Goal: Task Accomplishment & Management: Use online tool/utility

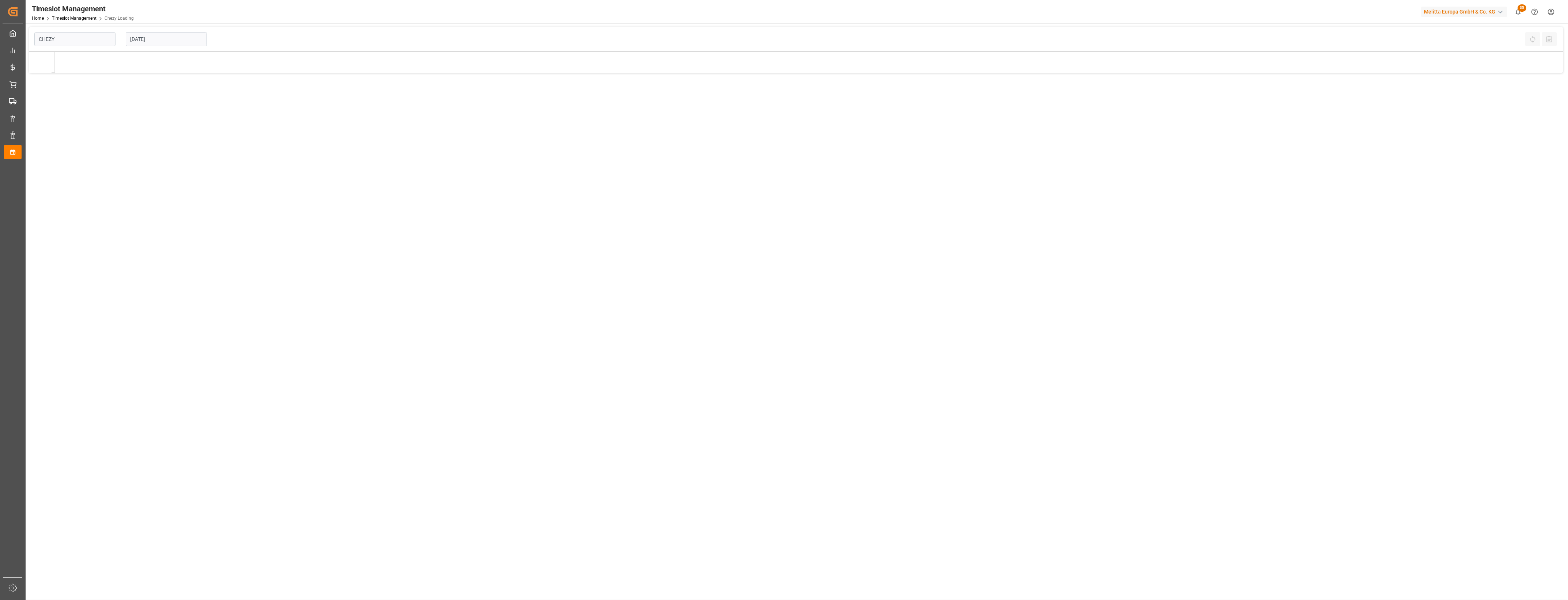
type input "Chezy Loading"
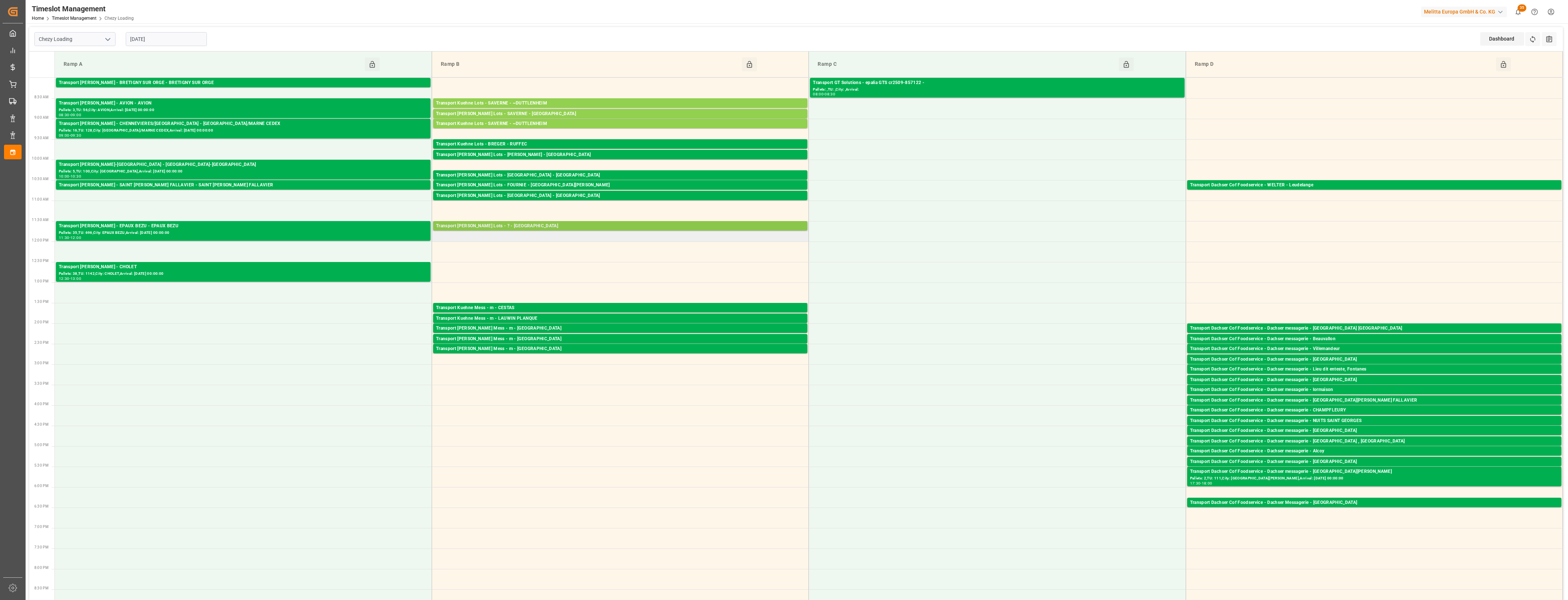
click at [550, 225] on div "Transport Kuehne Lots - ? - MAUCHAMPS" at bounding box center [620, 226] width 368 height 7
click at [865, 260] on button "Open" at bounding box center [849, 259] width 51 height 9
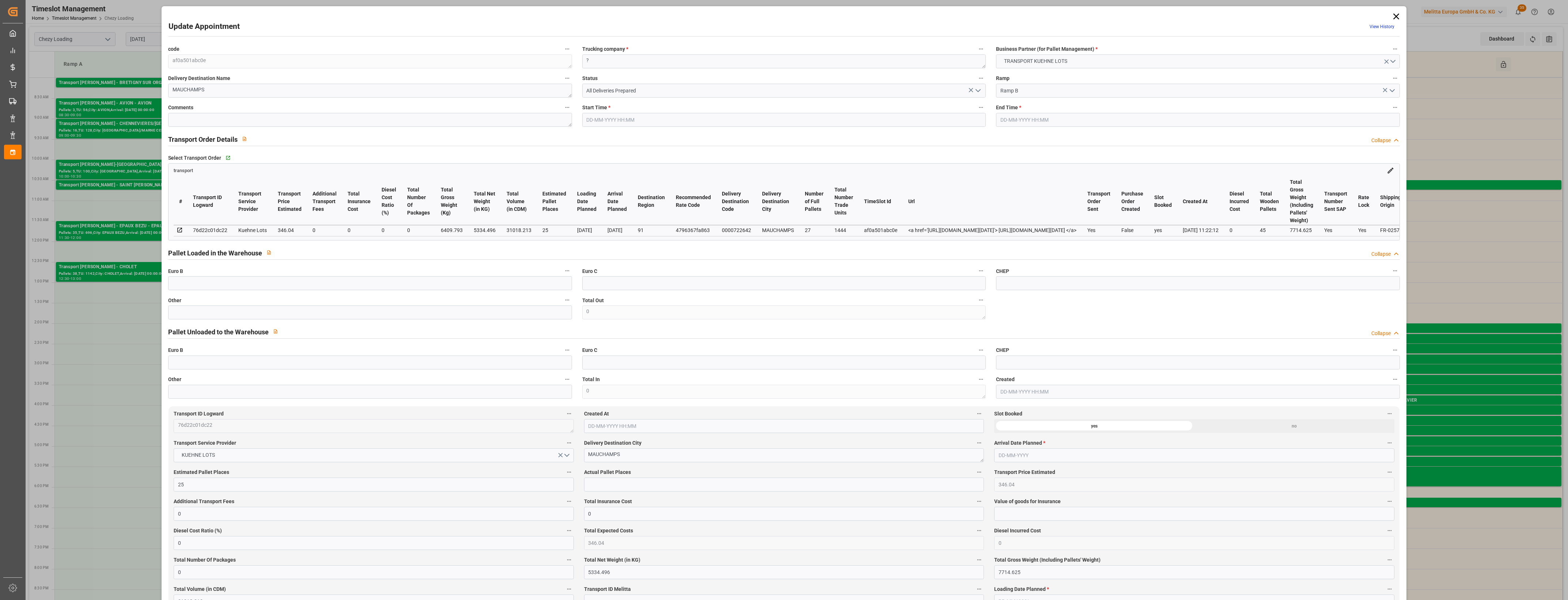
type input "04-09-2025 11:30"
type input "04-09-2025 11:45"
type input "01-09-2025 13:33"
type input "01-09-2025 11:22"
type input "[DATE]"
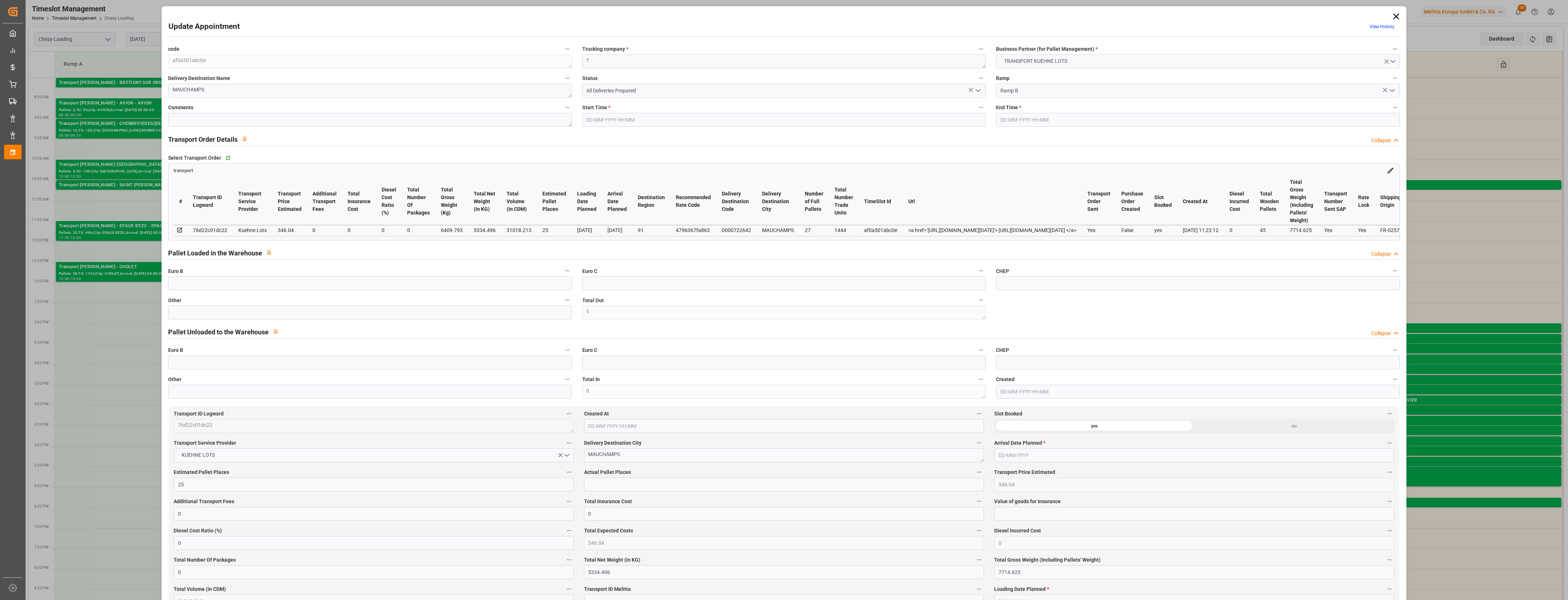
type input "04-09-2025"
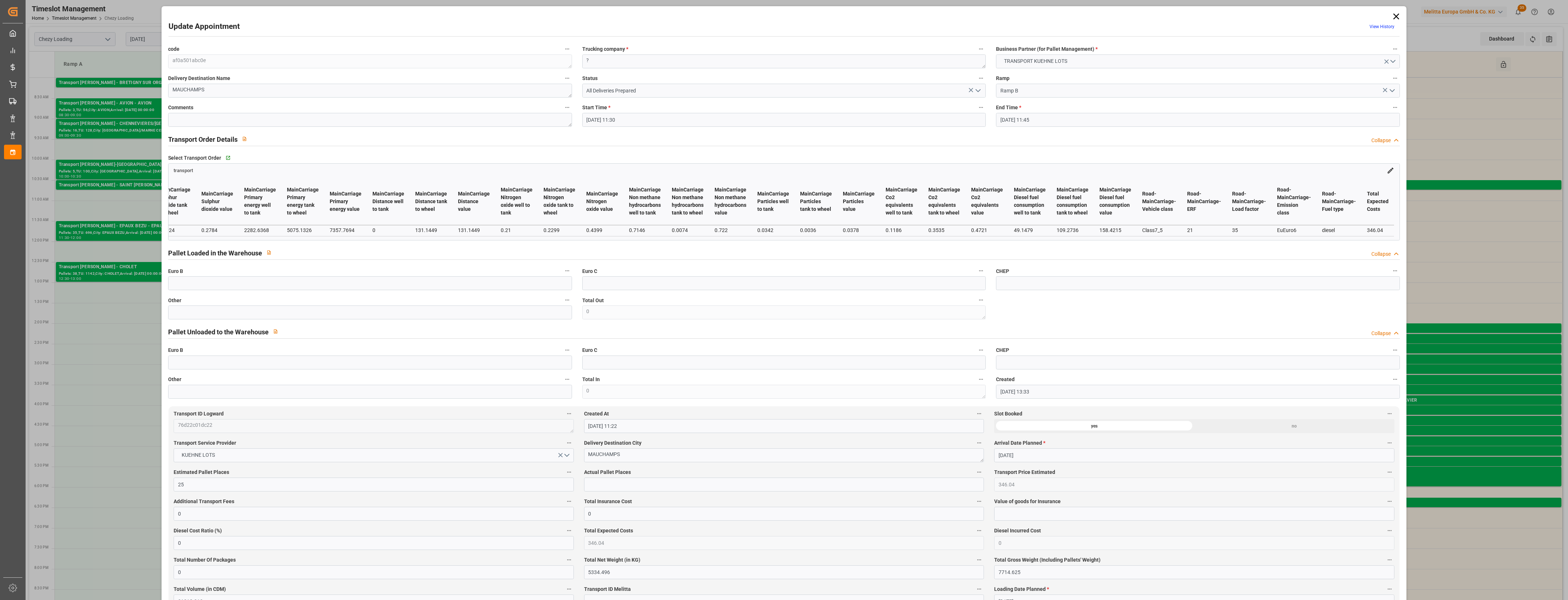
scroll to position [0, 5915]
drag, startPoint x: 1311, startPoint y: 242, endPoint x: 1289, endPoint y: 239, distance: 22.2
click at [1289, 239] on div "# Transport ID Logward Transport Service Provider Transport Price Estimated Add…" at bounding box center [784, 207] width 1231 height 66
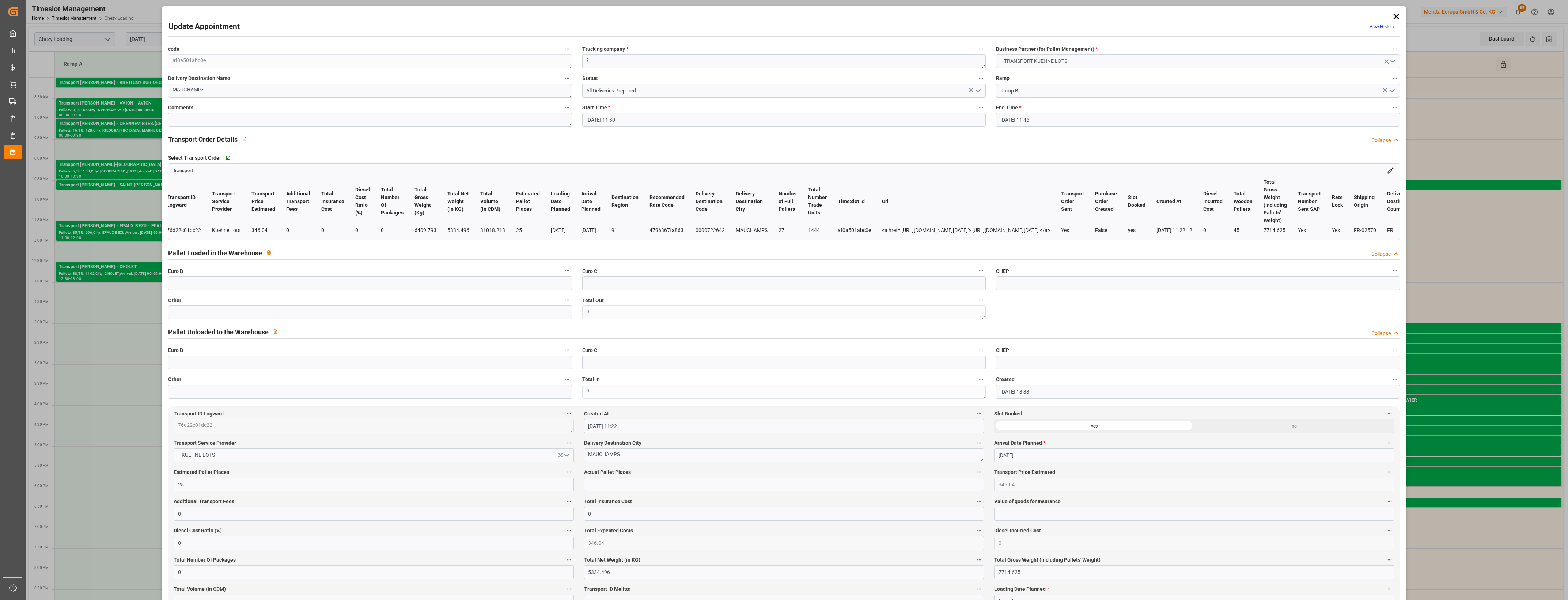
scroll to position [0, 0]
click at [1393, 17] on icon at bounding box center [1396, 16] width 6 height 6
